Goal: Check status: Check status

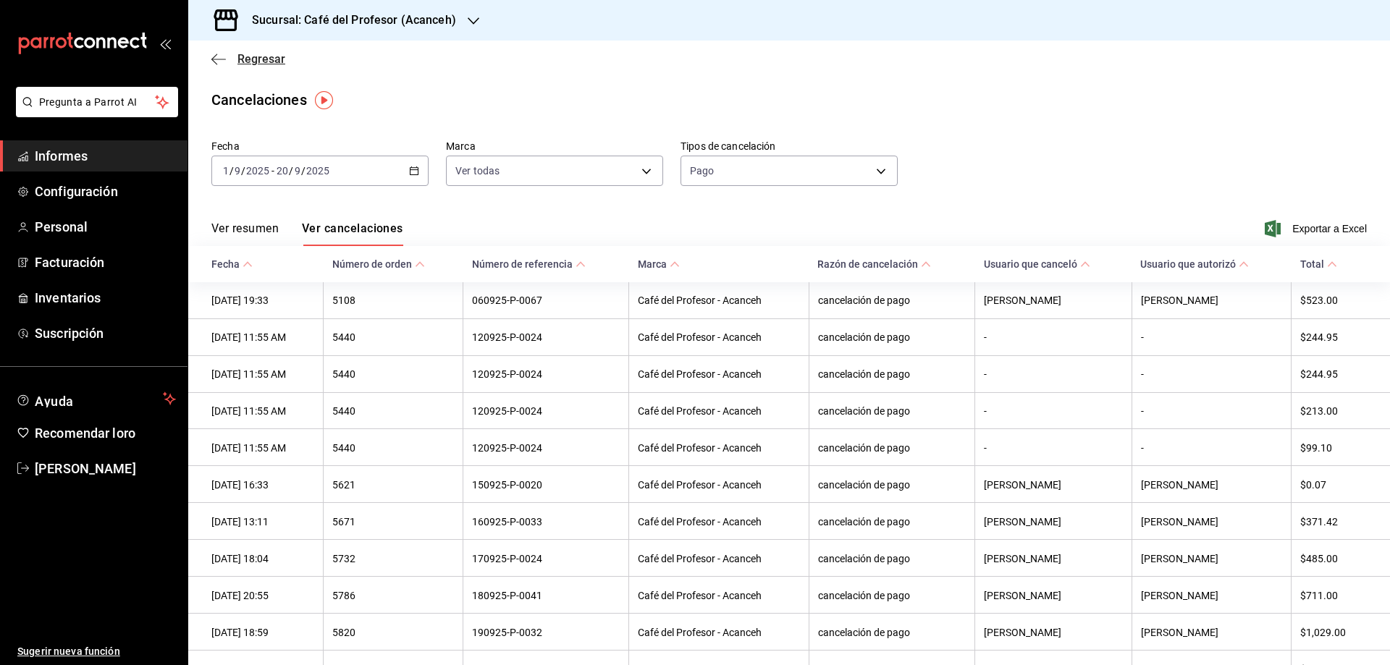
click at [243, 54] on font "Regresar" at bounding box center [261, 59] width 48 height 14
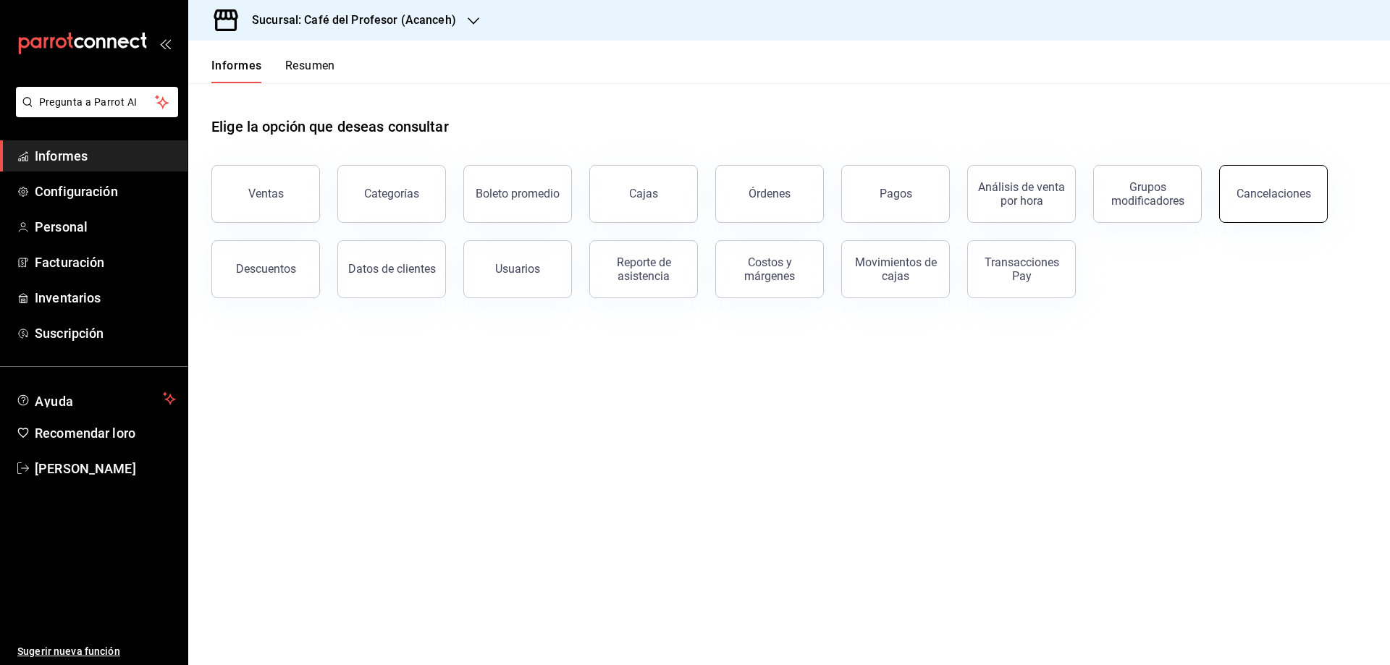
click at [1237, 196] on button "Cancelaciones" at bounding box center [1273, 194] width 109 height 58
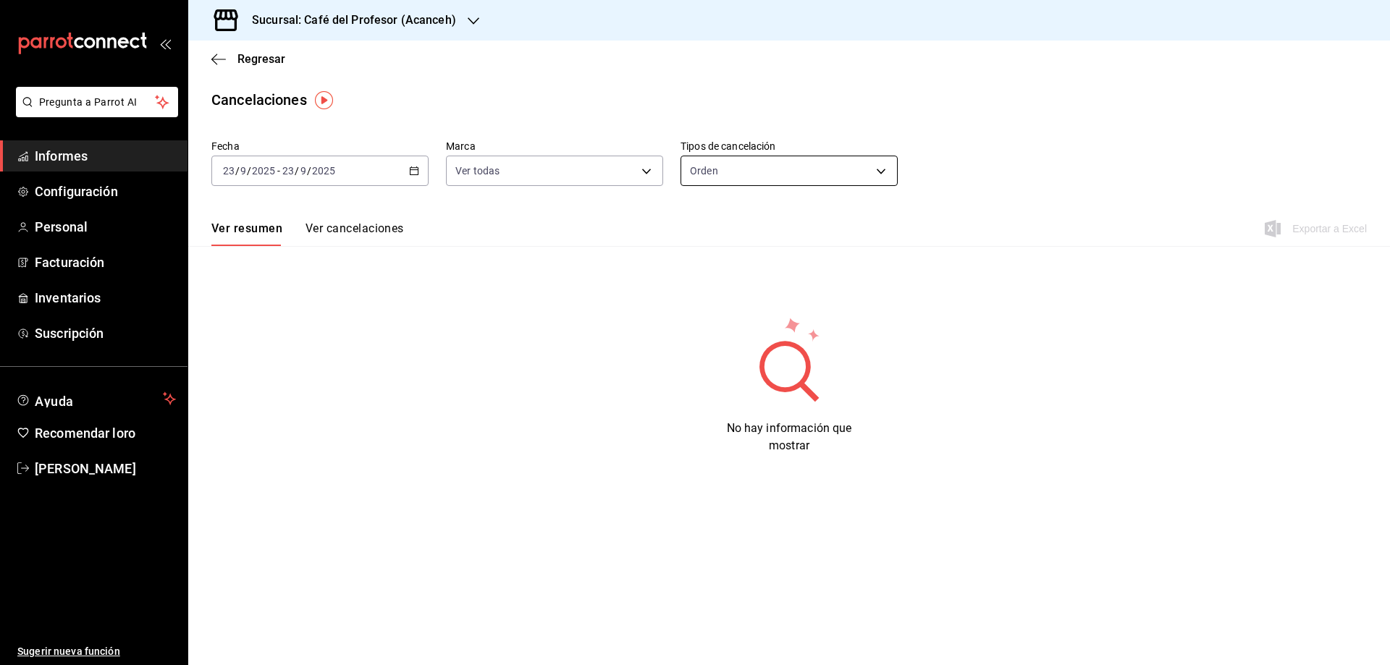
click at [854, 172] on body "Pregunta a Parrot AI Informes Configuración Personal Facturación Inventarios Su…" at bounding box center [695, 332] width 1390 height 665
click at [720, 261] on li "Pago" at bounding box center [789, 265] width 216 height 25
type input "ORDER_PAYMENT"
click at [626, 172] on body "Pregunta a Parrot AI Informes Configuración Personal Facturación Inventarios Su…" at bounding box center [695, 332] width 1390 height 665
click at [384, 298] on div at bounding box center [695, 332] width 1390 height 665
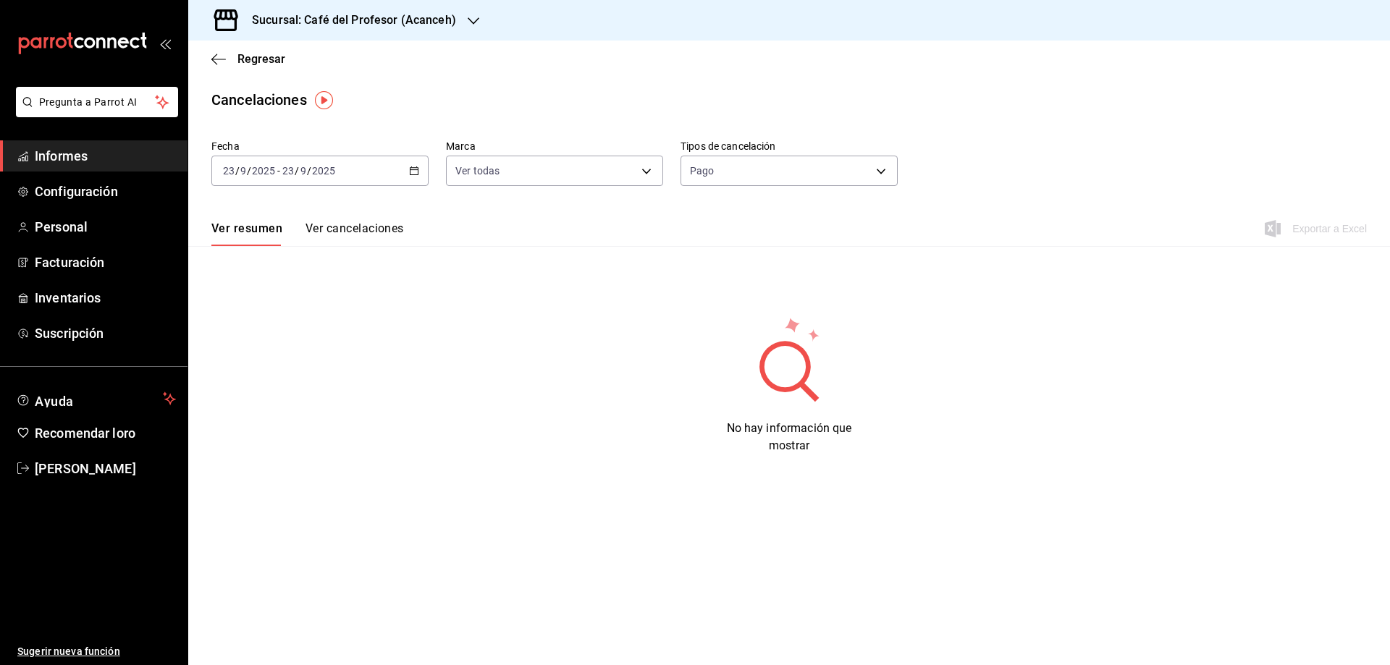
click at [412, 172] on icon "button" at bounding box center [414, 171] width 10 height 10
click at [252, 373] on font "Rango de fechas" at bounding box center [262, 377] width 77 height 12
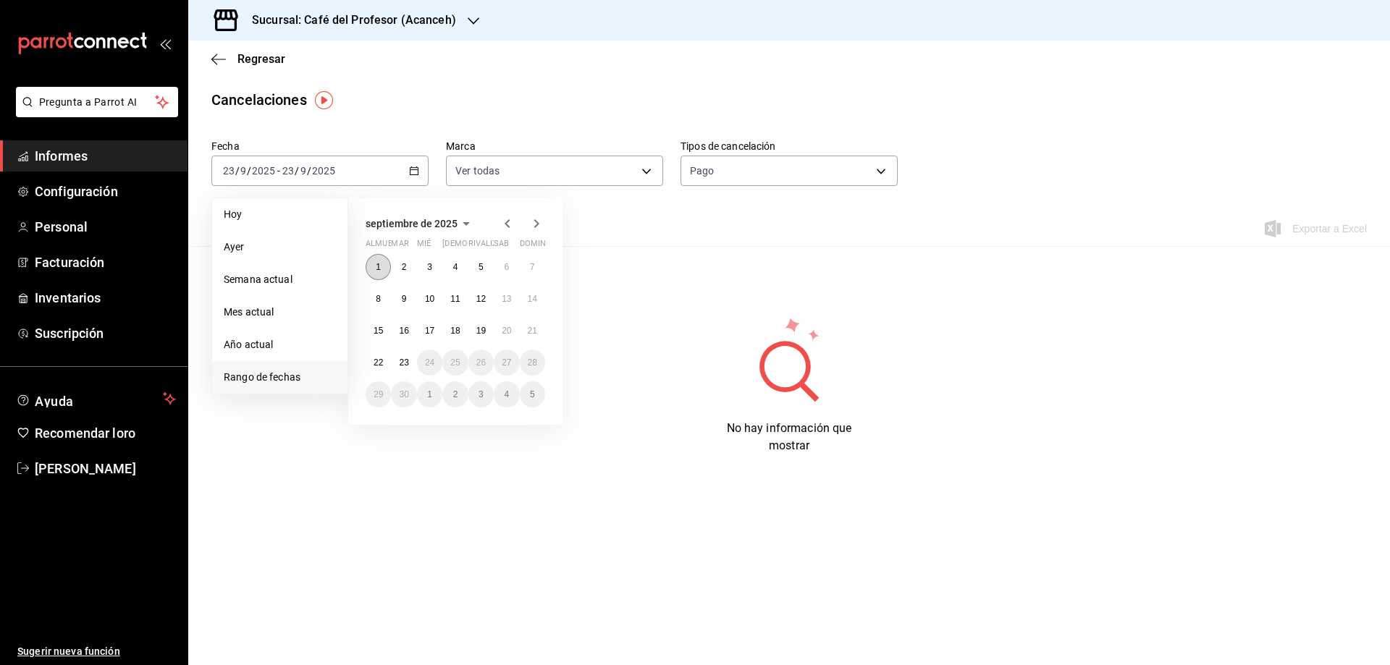
click at [370, 262] on button "1" at bounding box center [378, 267] width 25 height 26
click at [400, 361] on font "23" at bounding box center [403, 363] width 9 height 10
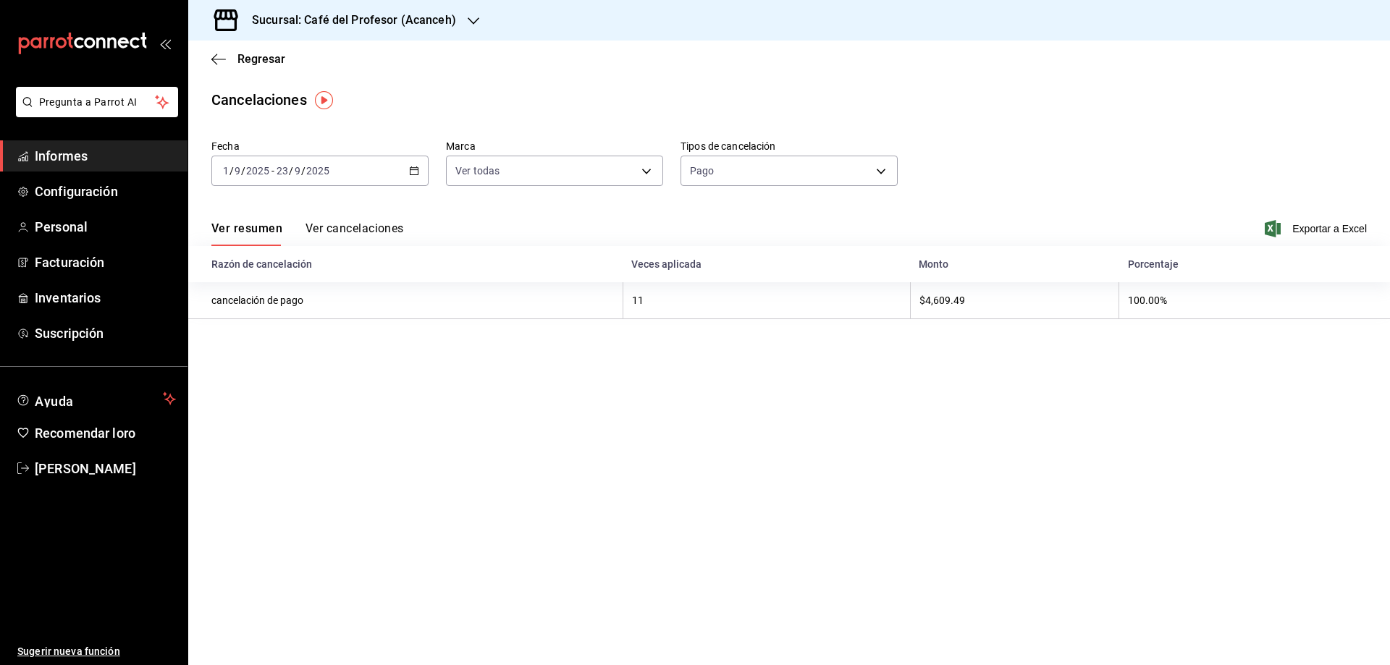
click at [360, 235] on font "Ver cancelaciones" at bounding box center [355, 228] width 98 height 15
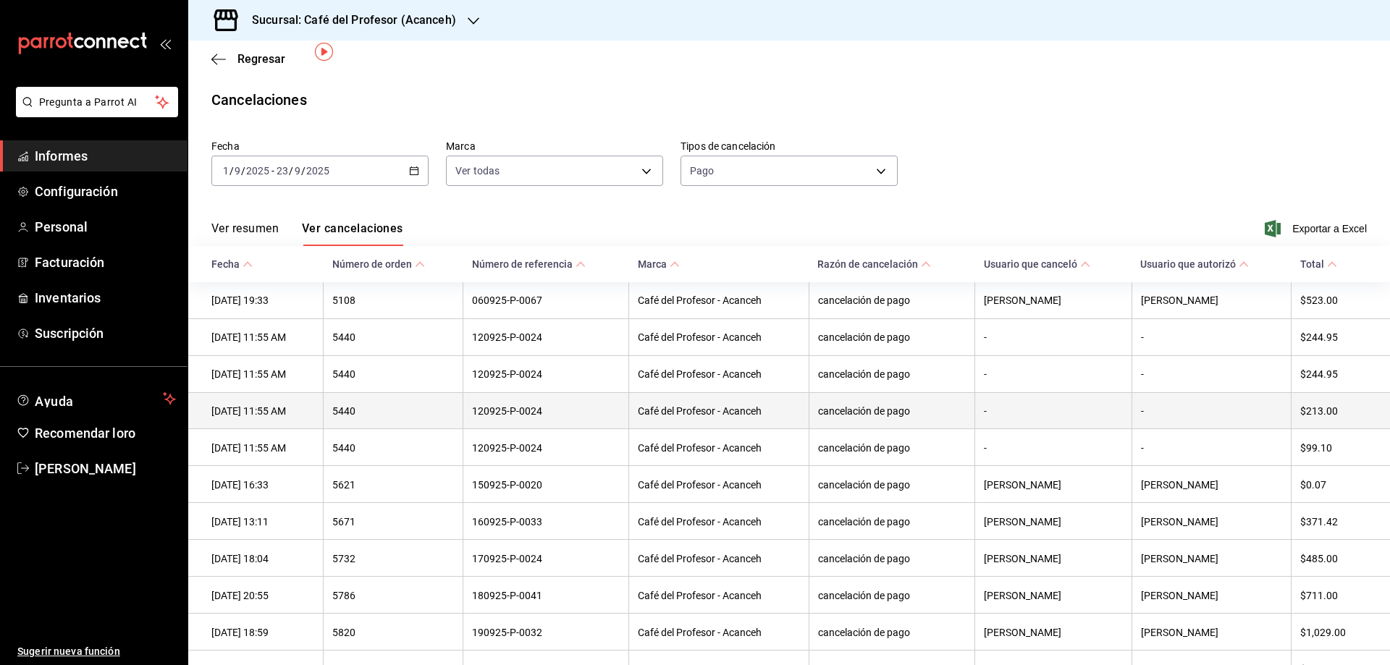
scroll to position [83, 0]
